Goal: Information Seeking & Learning: Learn about a topic

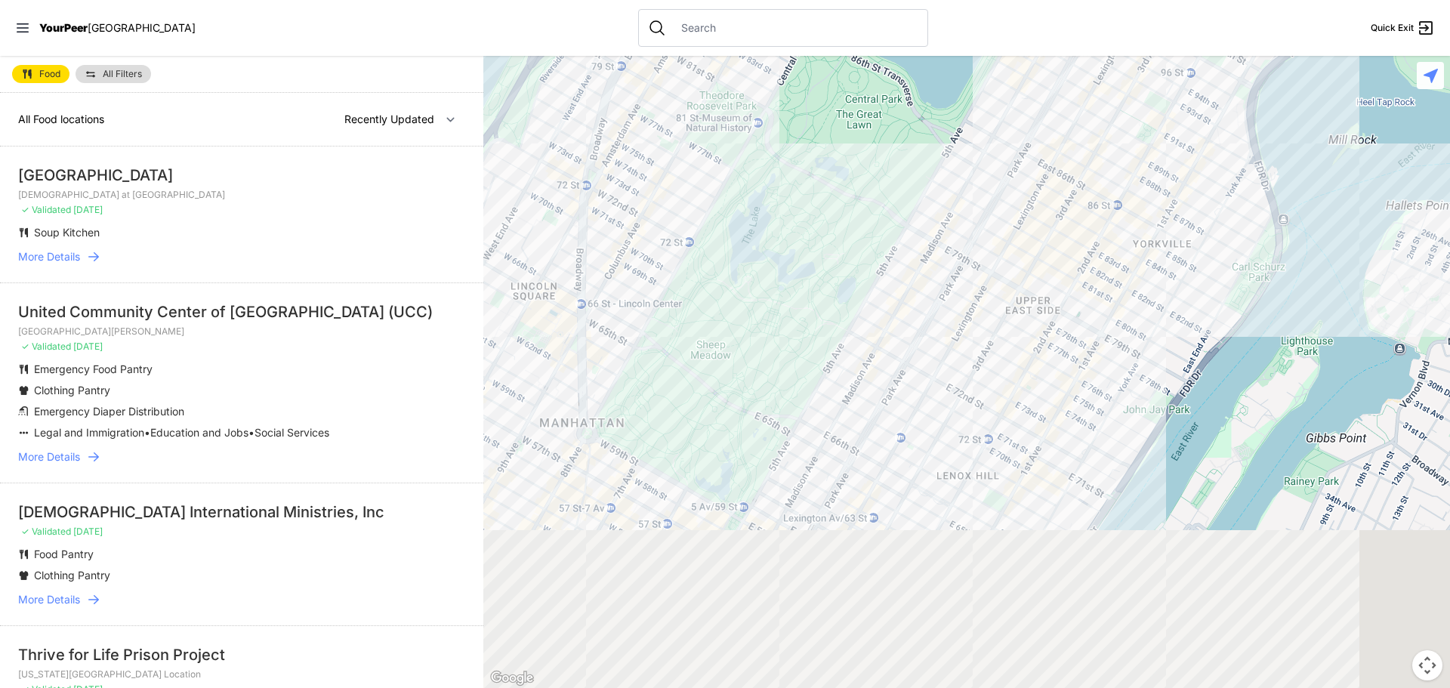
drag, startPoint x: 1078, startPoint y: 466, endPoint x: 949, endPoint y: 217, distance: 279.6
click at [949, 217] on div at bounding box center [966, 372] width 967 height 632
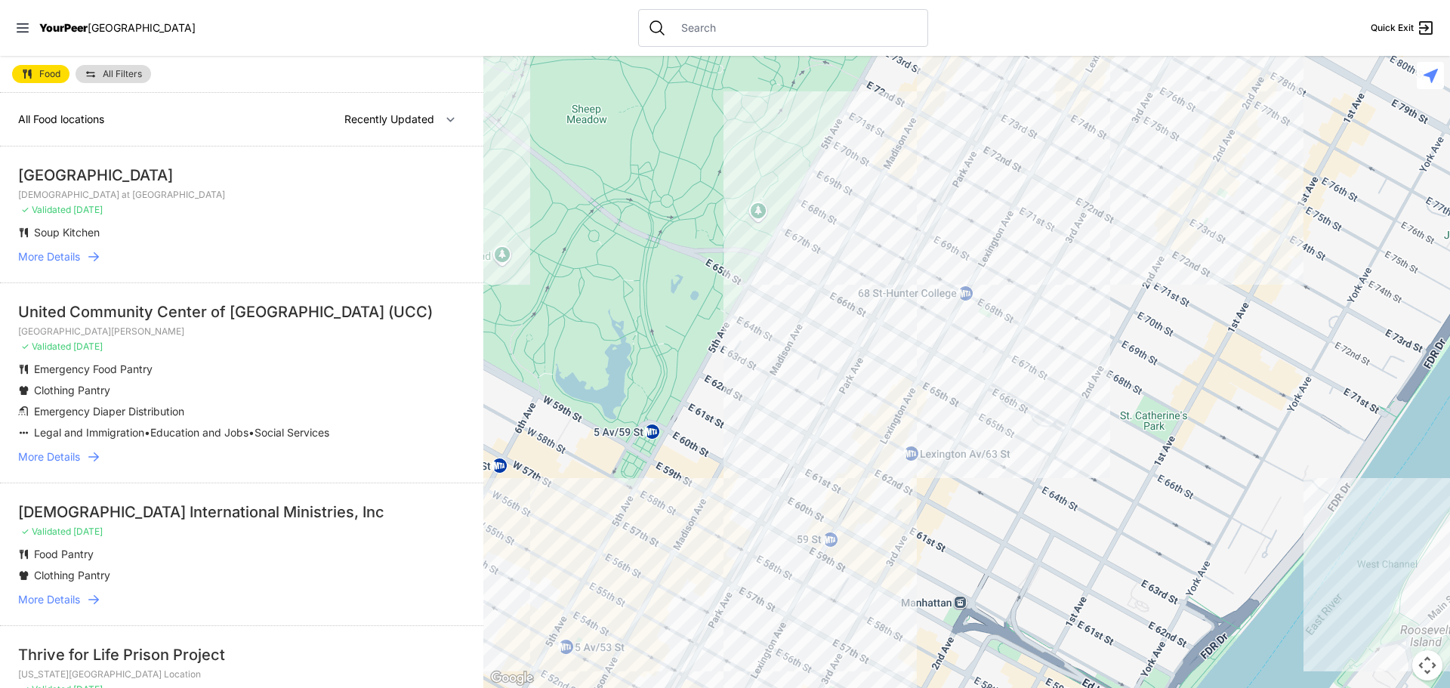
drag, startPoint x: 908, startPoint y: 479, endPoint x: 976, endPoint y: 357, distance: 139.9
click at [976, 357] on div at bounding box center [966, 372] width 967 height 632
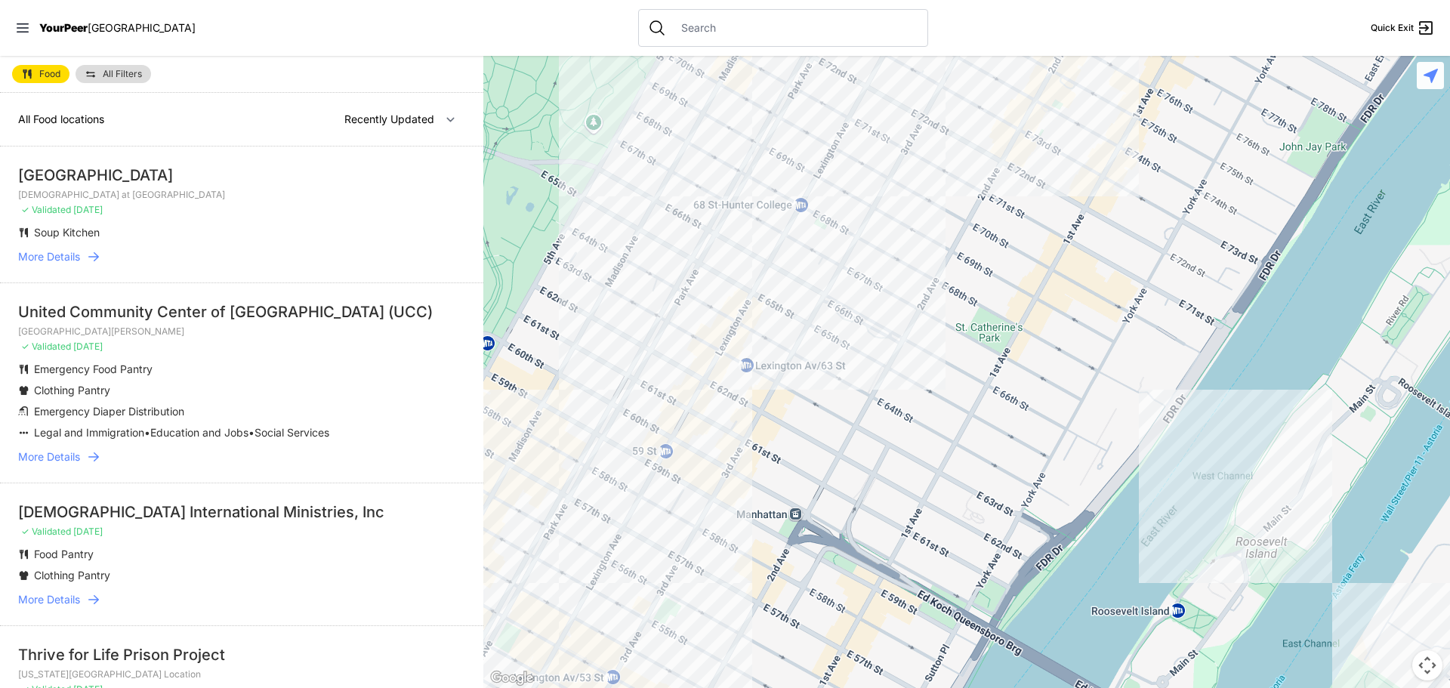
drag, startPoint x: 1050, startPoint y: 452, endPoint x: 881, endPoint y: 363, distance: 190.2
click at [881, 363] on div at bounding box center [966, 372] width 967 height 632
click at [779, 203] on div at bounding box center [966, 372] width 967 height 632
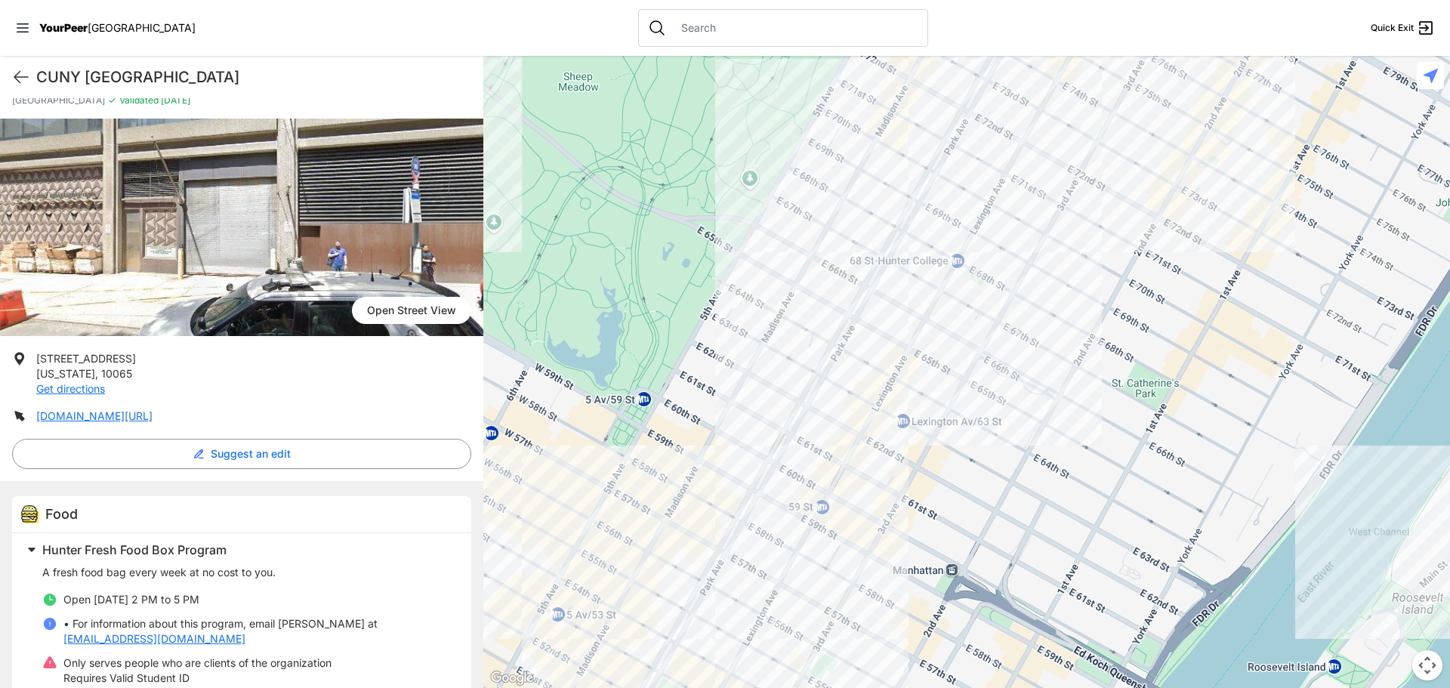
scroll to position [151, 0]
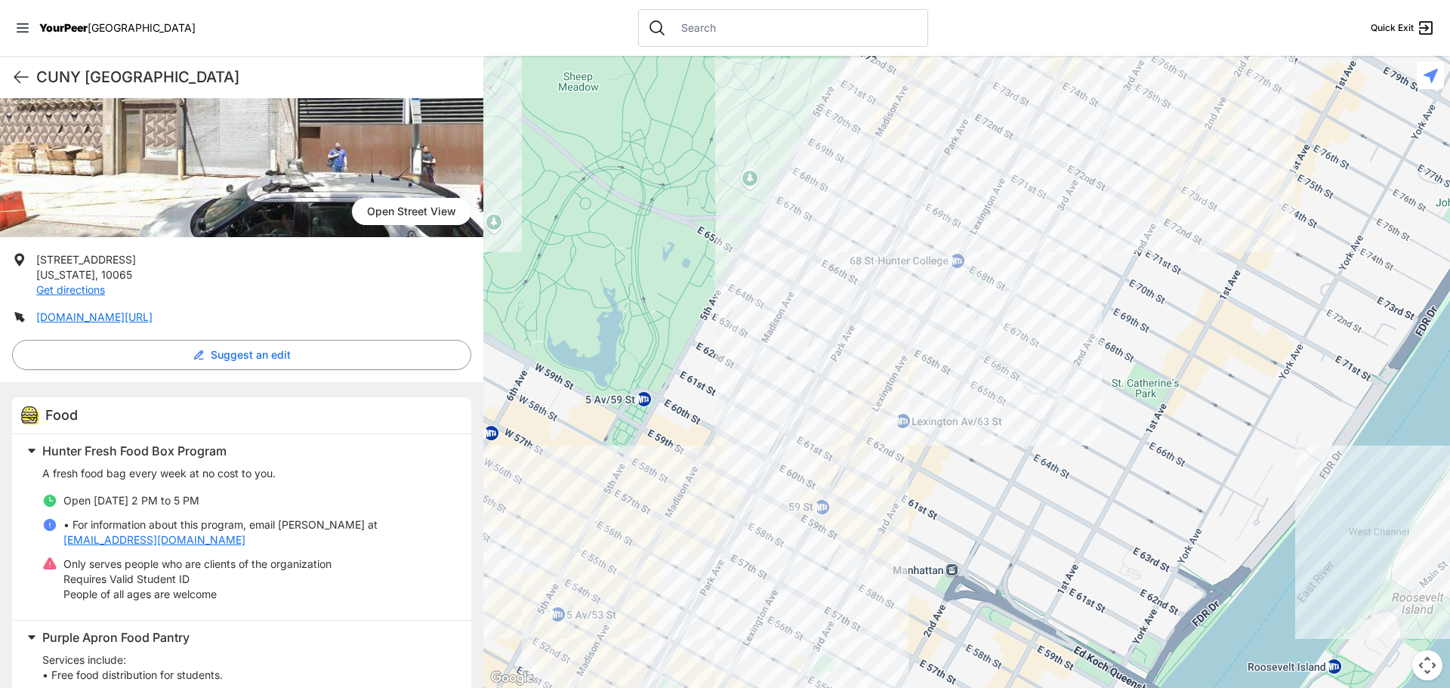
click at [766, 424] on div at bounding box center [966, 372] width 967 height 632
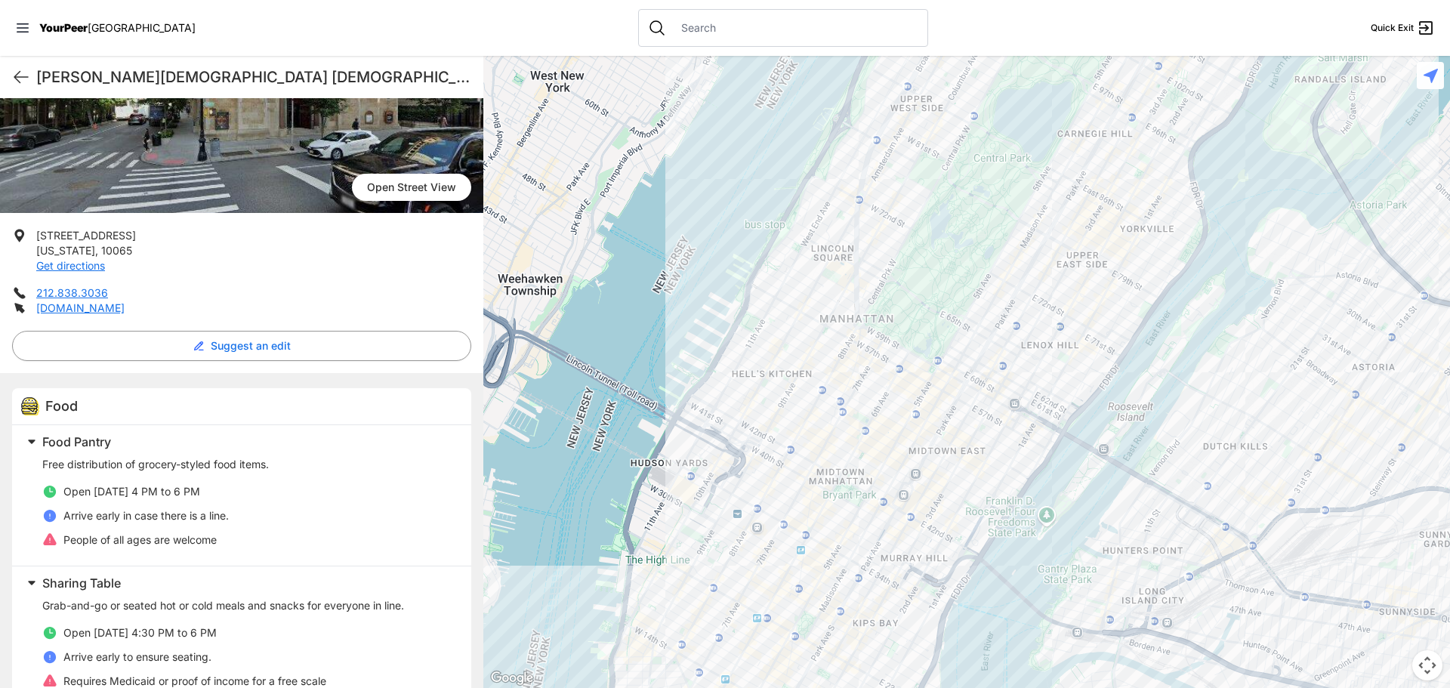
scroll to position [209, 0]
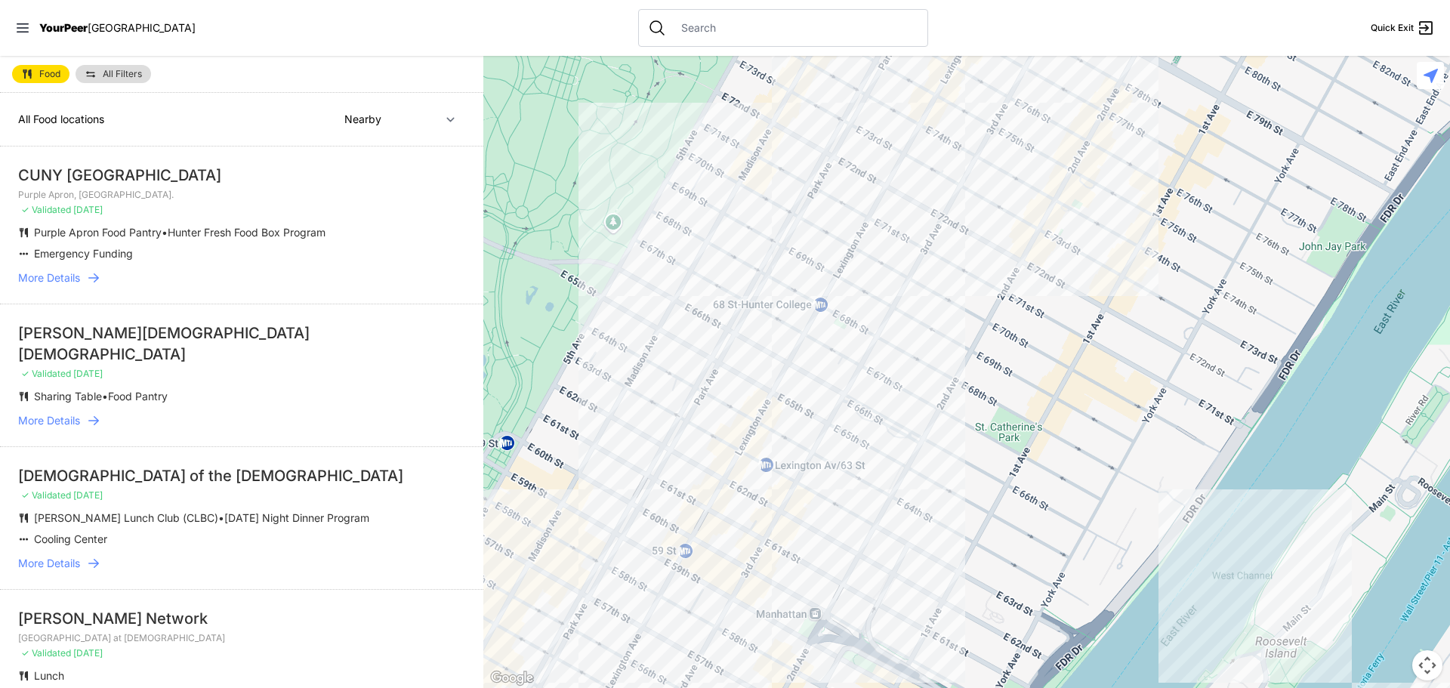
click at [623, 478] on div at bounding box center [966, 372] width 967 height 632
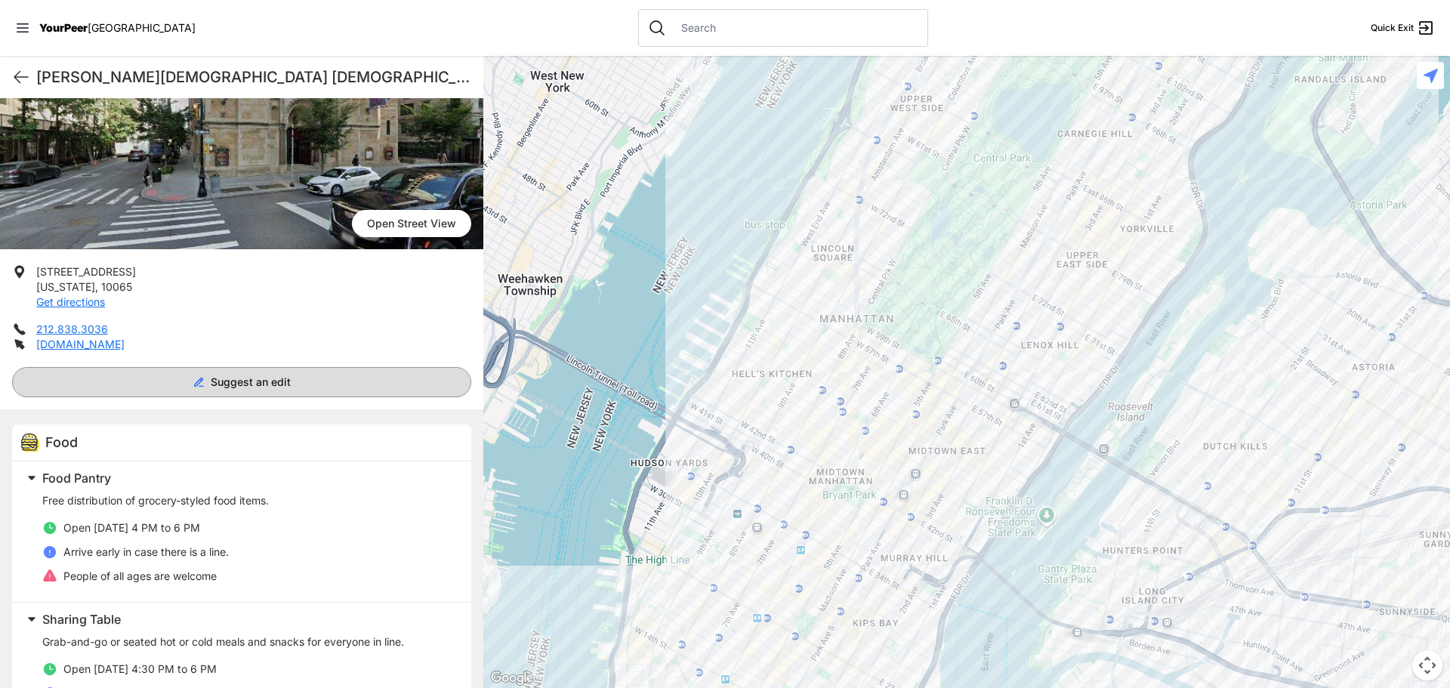
scroll to position [151, 0]
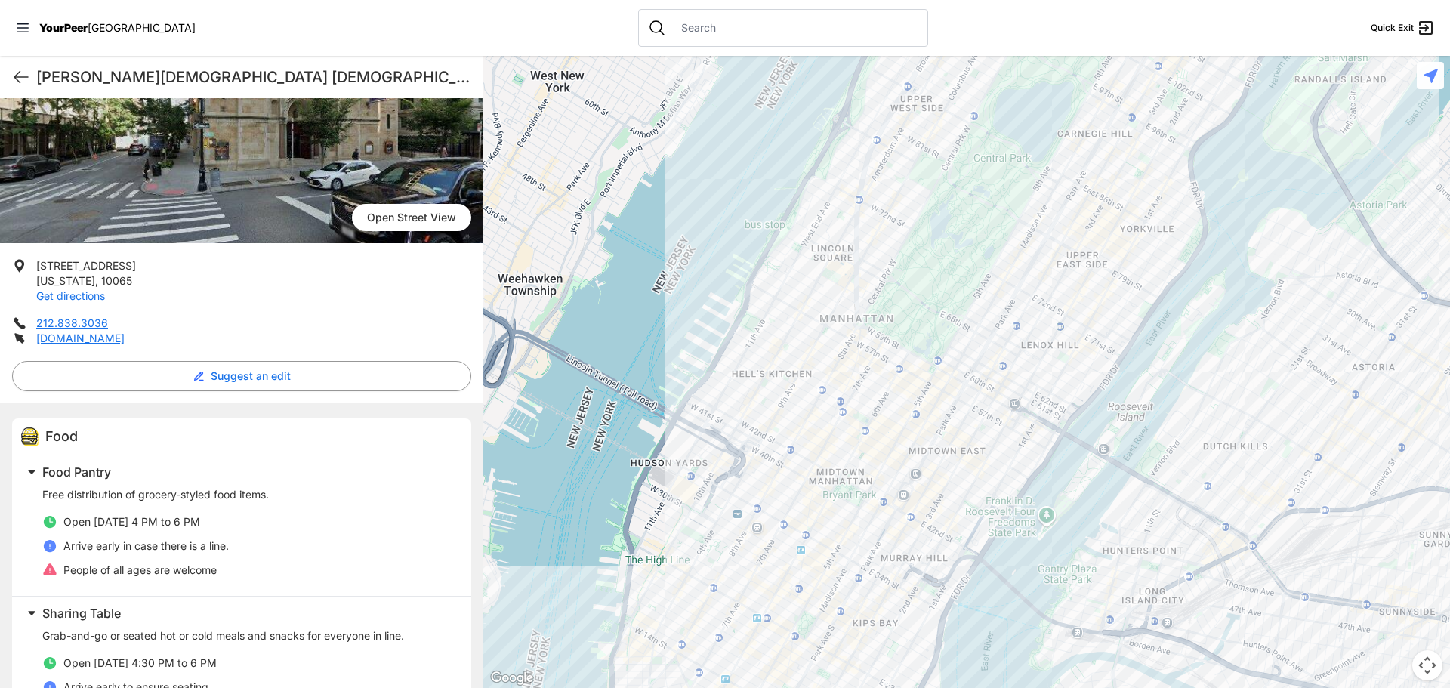
click at [1013, 311] on div at bounding box center [966, 372] width 967 height 632
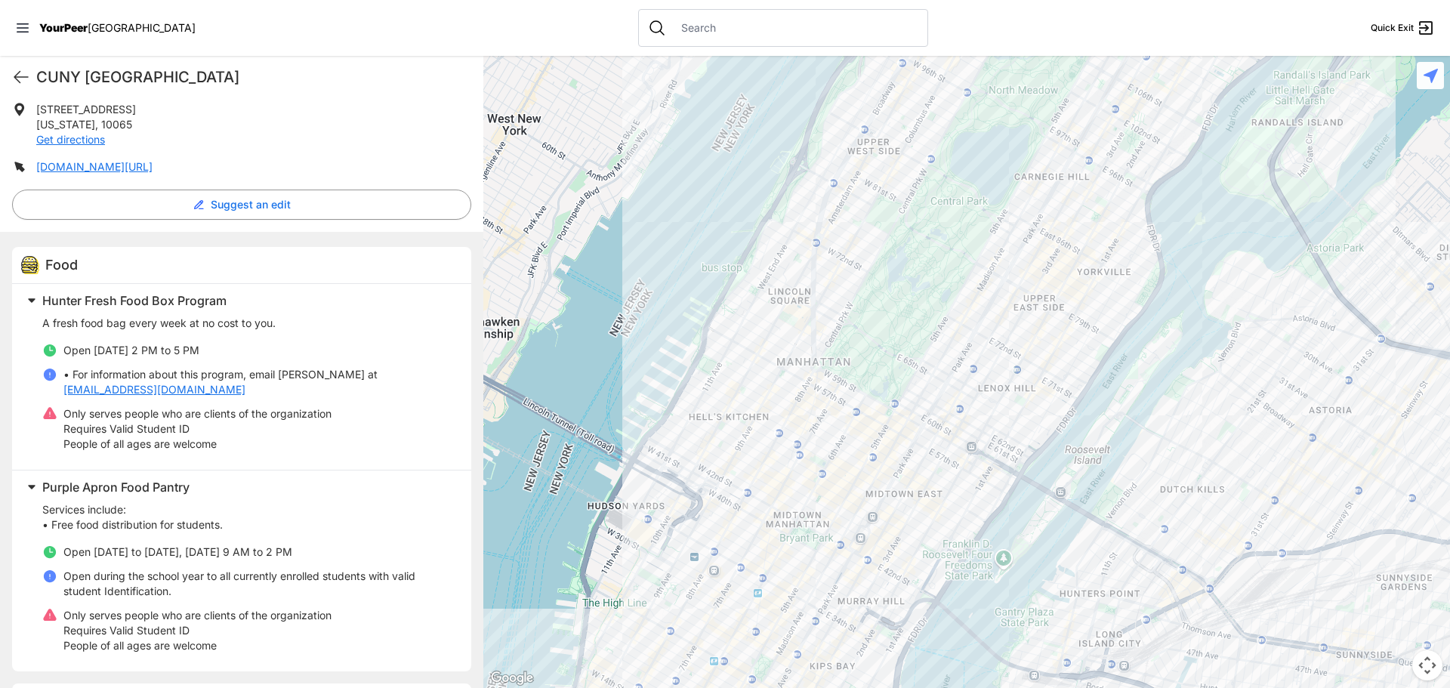
scroll to position [387, 0]
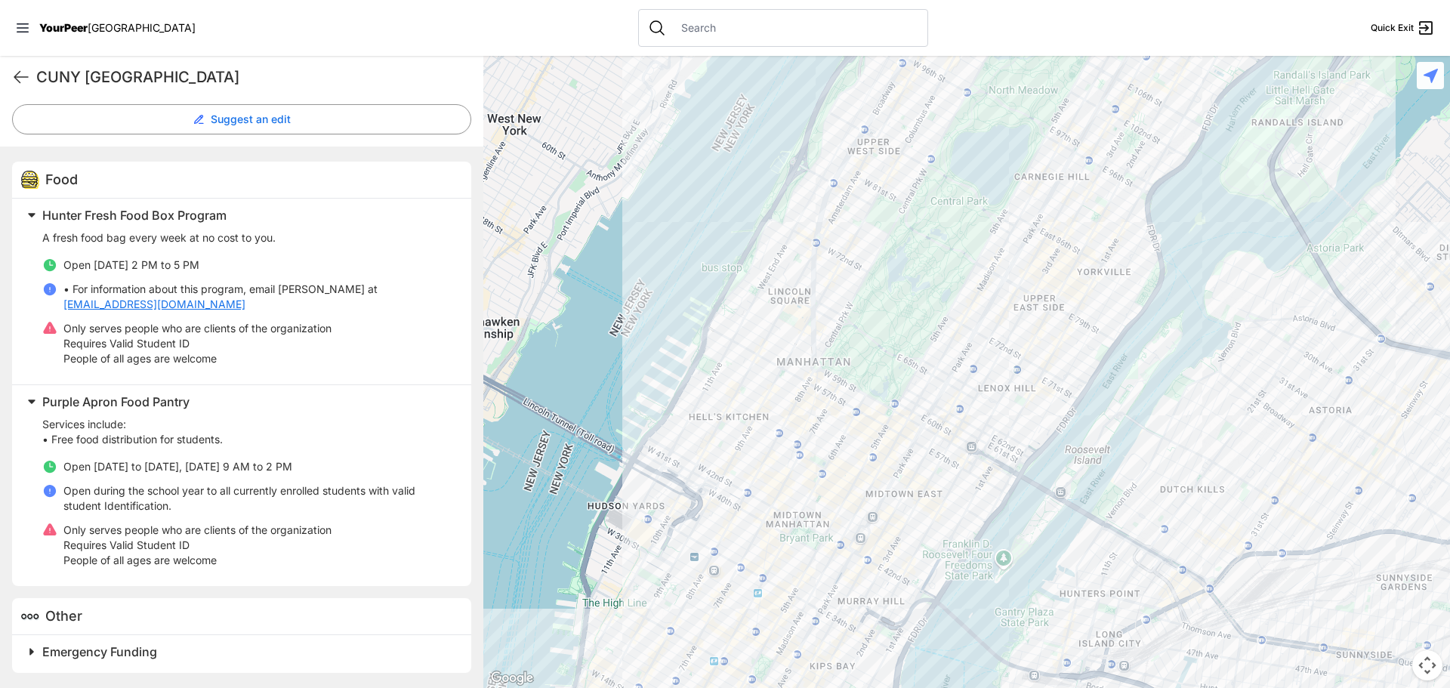
click at [1047, 338] on div at bounding box center [966, 372] width 967 height 632
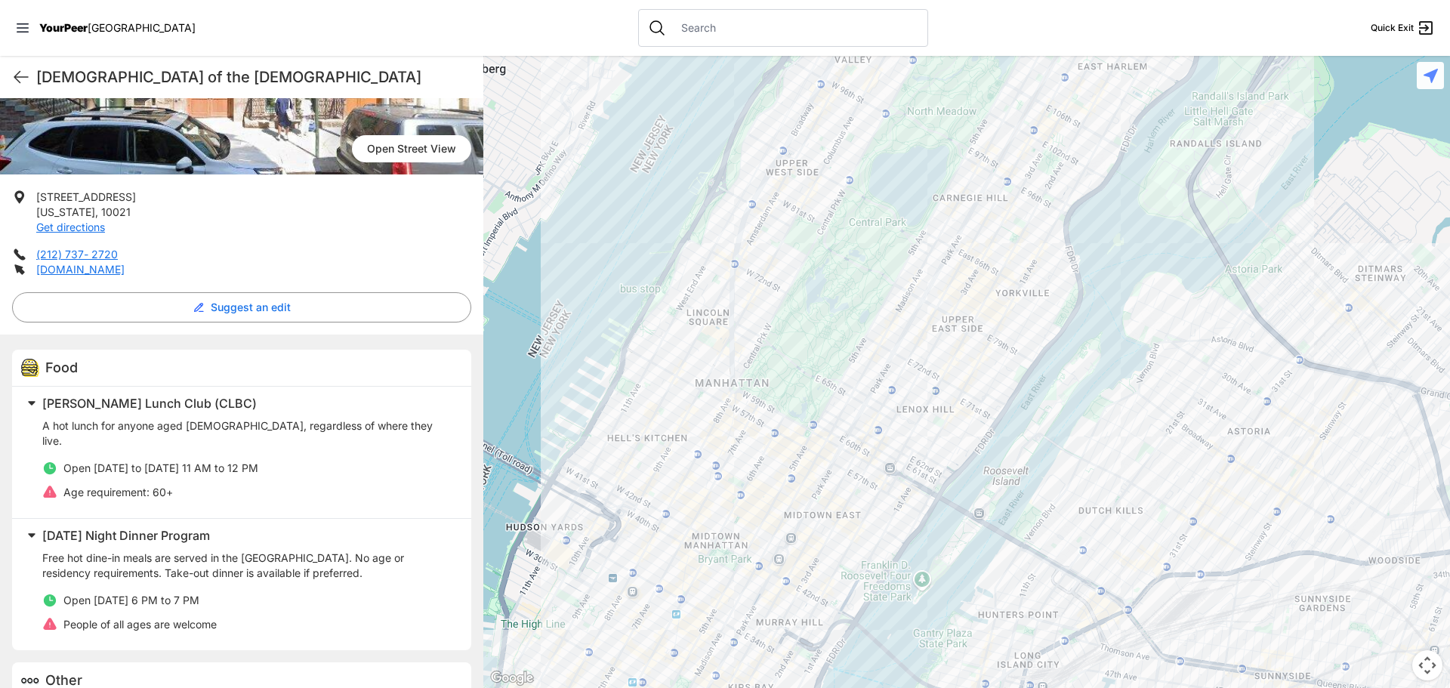
scroll to position [248, 0]
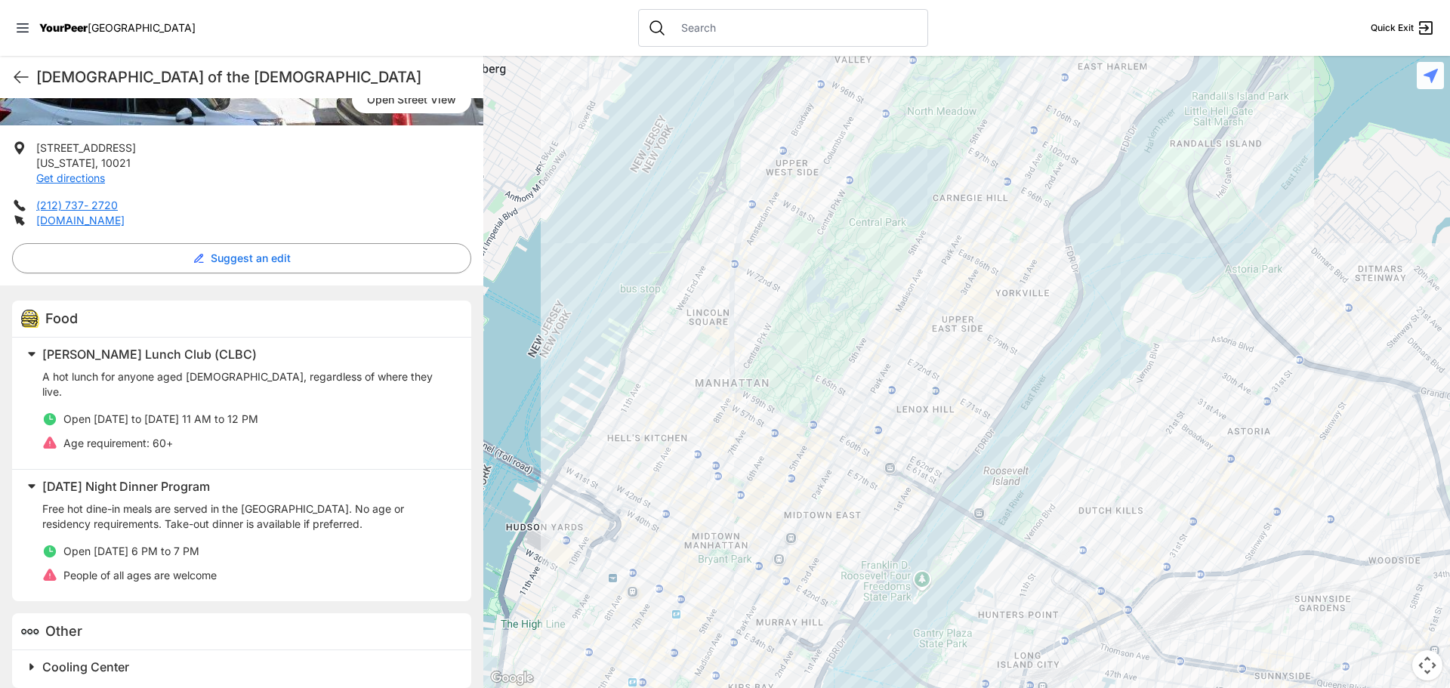
click at [962, 305] on div at bounding box center [966, 372] width 967 height 632
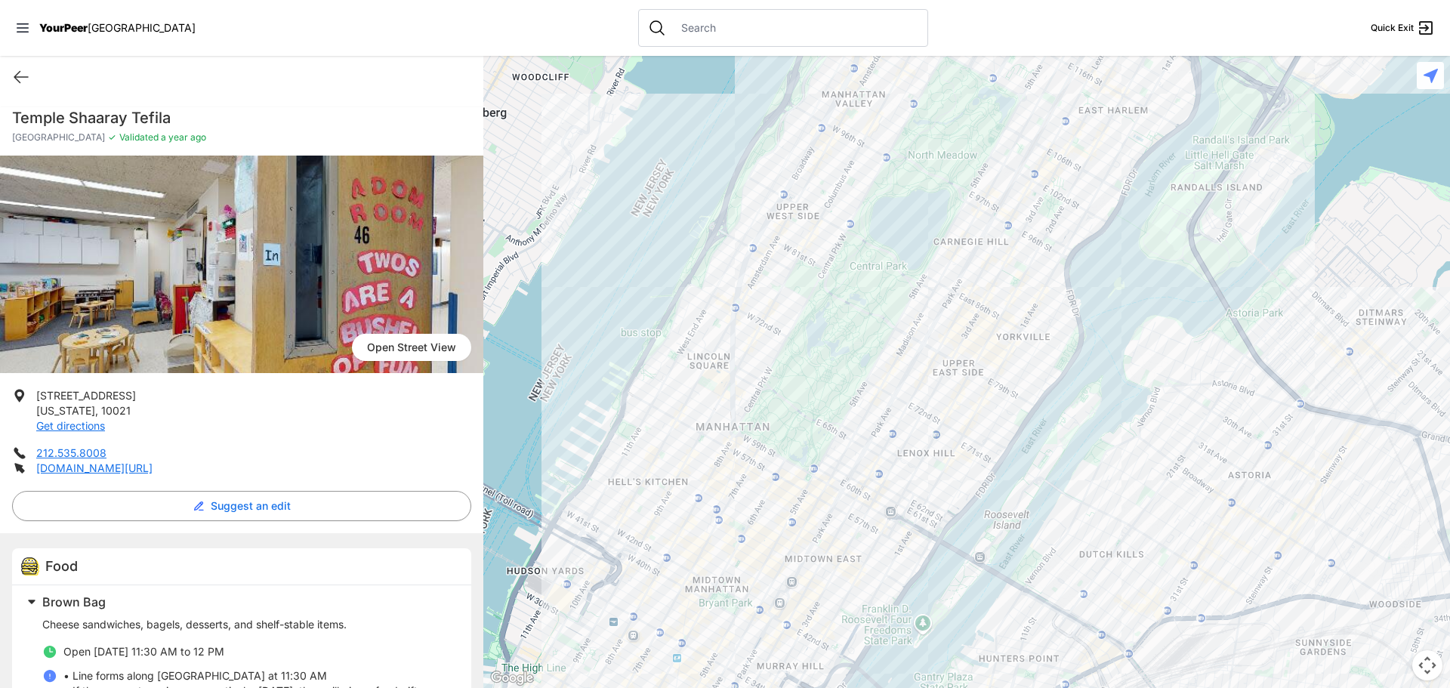
scroll to position [83, 0]
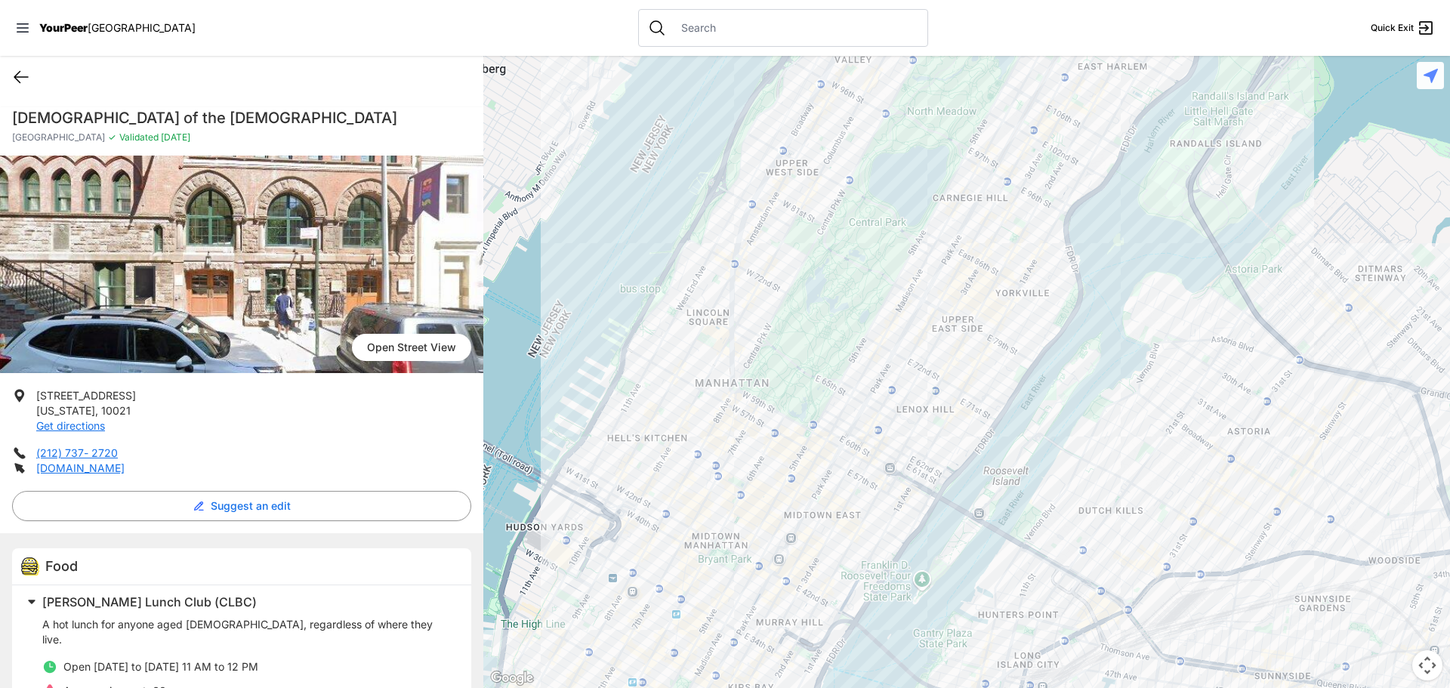
click at [23, 72] on icon at bounding box center [21, 77] width 18 height 18
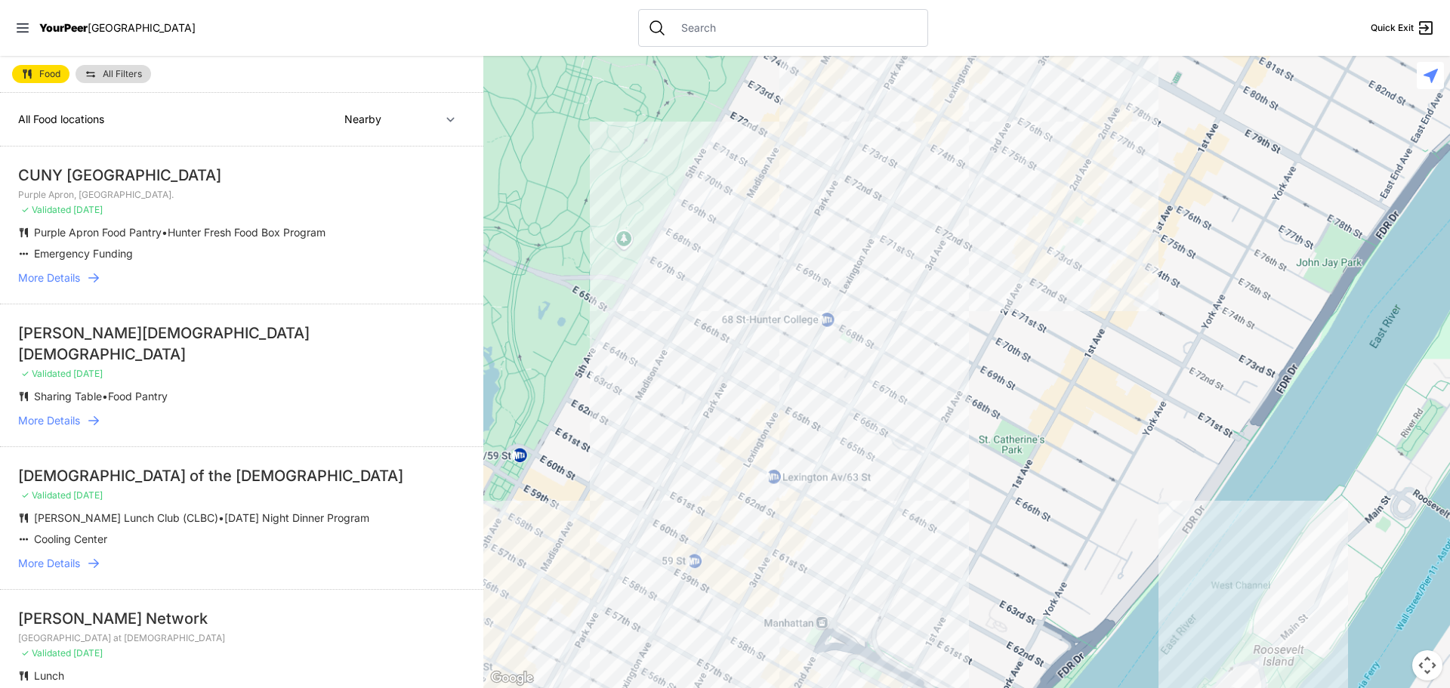
select select "recentlyUpdated"
